Goal: Information Seeking & Learning: Learn about a topic

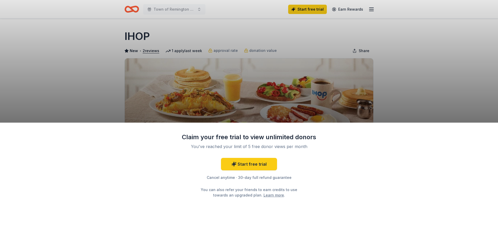
scroll to position [78, 0]
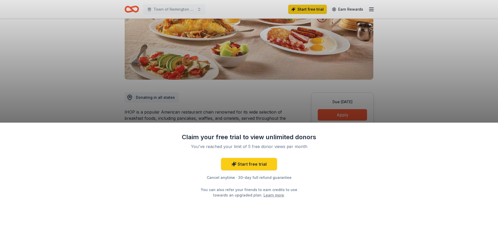
click at [387, 102] on div "Claim your free trial to view unlimited donors You've reached your limit of 5 f…" at bounding box center [249, 122] width 498 height 245
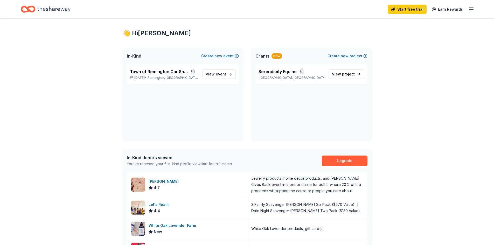
scroll to position [26, 0]
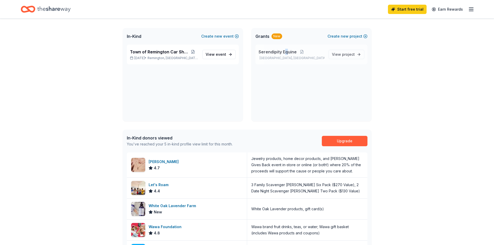
click at [286, 51] on span "Serendipity Equine" at bounding box center [277, 52] width 38 height 6
click at [347, 56] on span "project" at bounding box center [348, 54] width 13 height 4
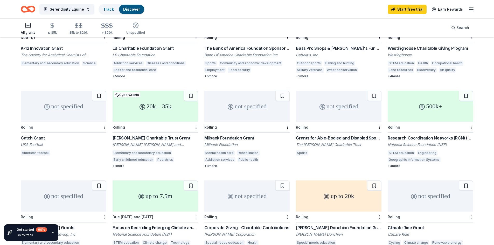
scroll to position [207, 0]
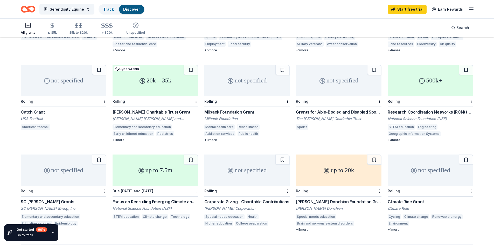
click at [212, 138] on div "+ 8 more" at bounding box center [247, 140] width 86 height 4
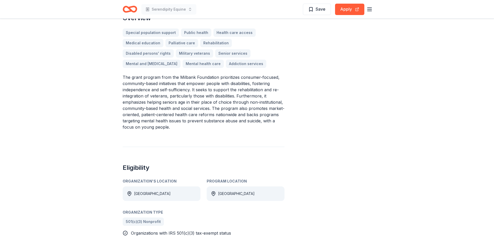
scroll to position [156, 0]
